Goal: Entertainment & Leisure: Consume media (video, audio)

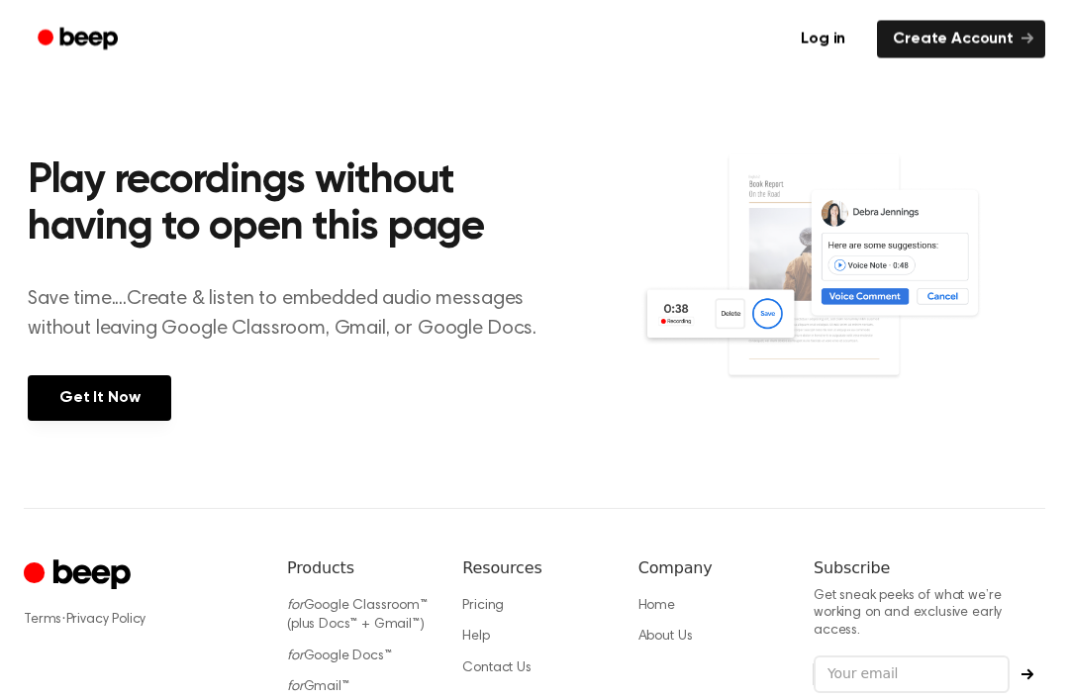
scroll to position [470, 0]
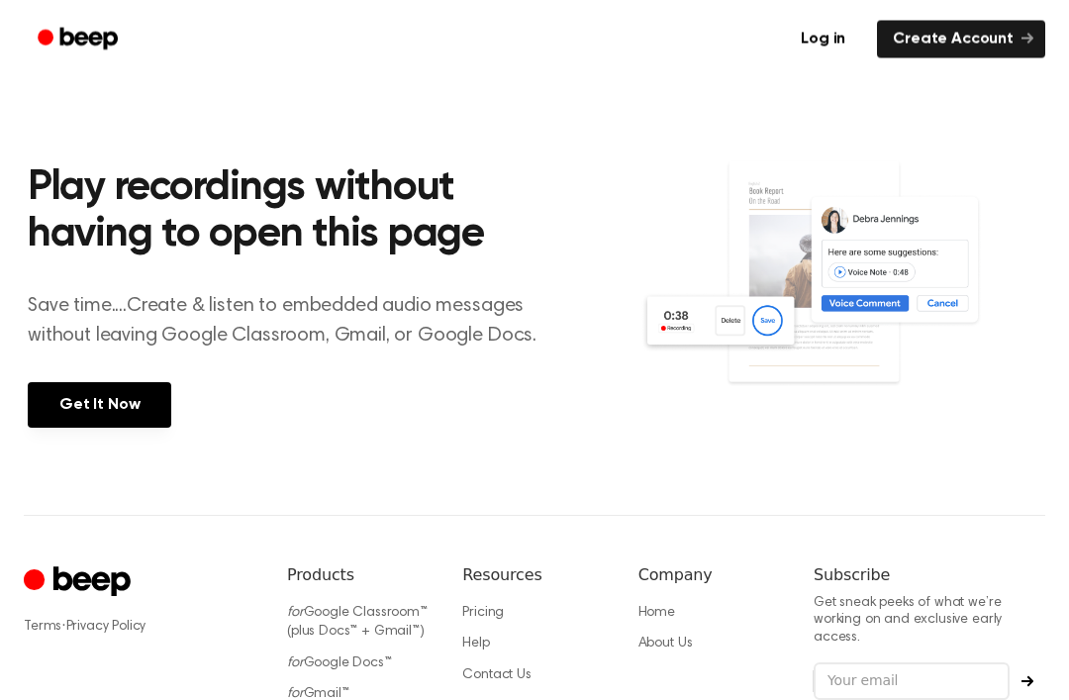
scroll to position [407, 0]
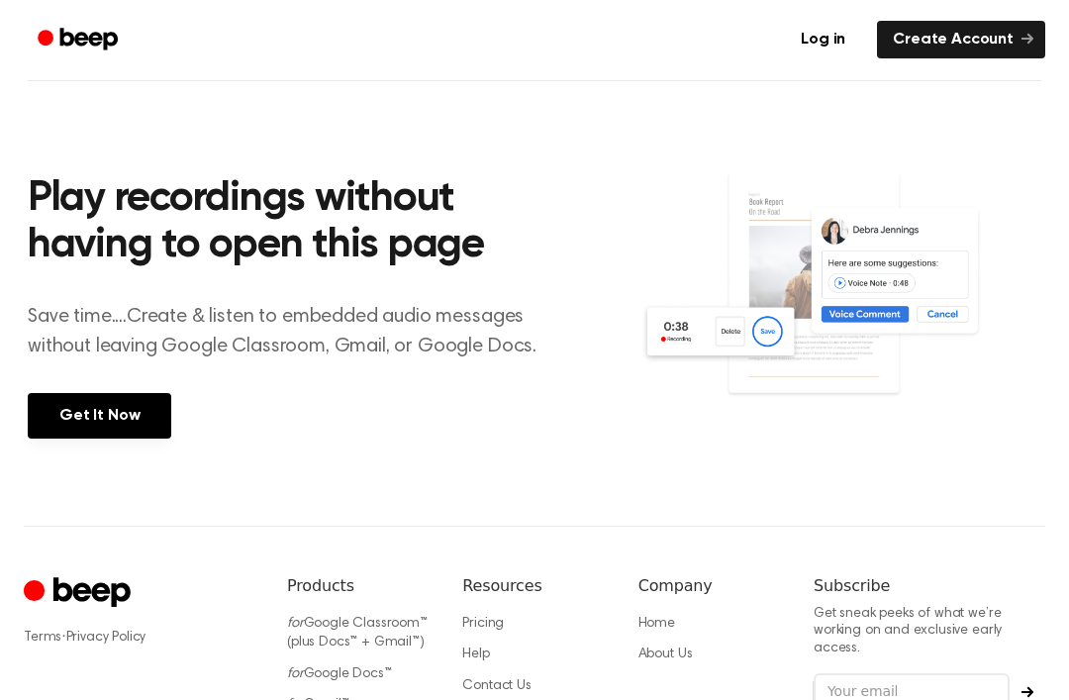
scroll to position [407, 0]
